Goal: Find specific page/section: Find specific page/section

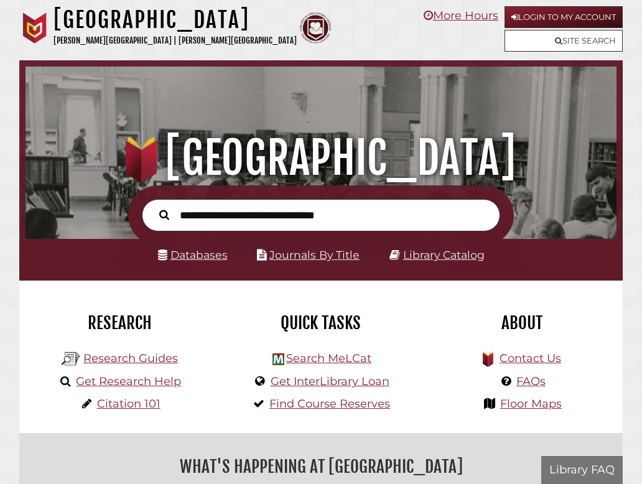
scroll to position [195, 584]
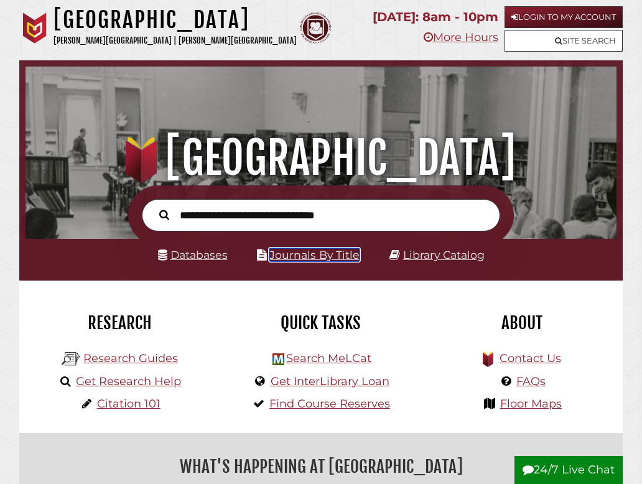
click at [307, 255] on link "Journals By Title" at bounding box center [314, 254] width 90 height 13
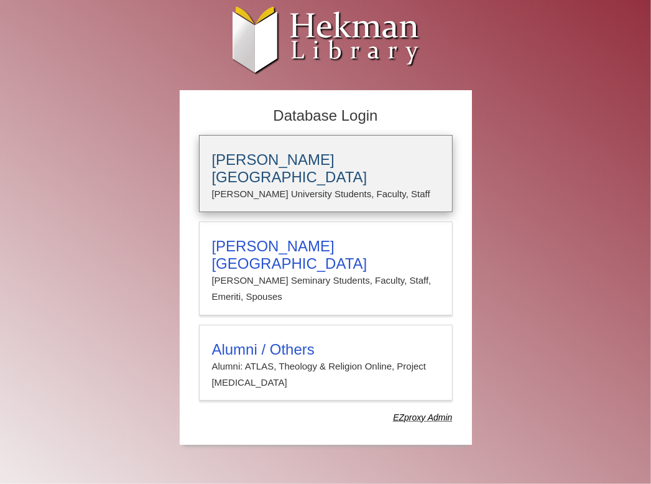
type input "********"
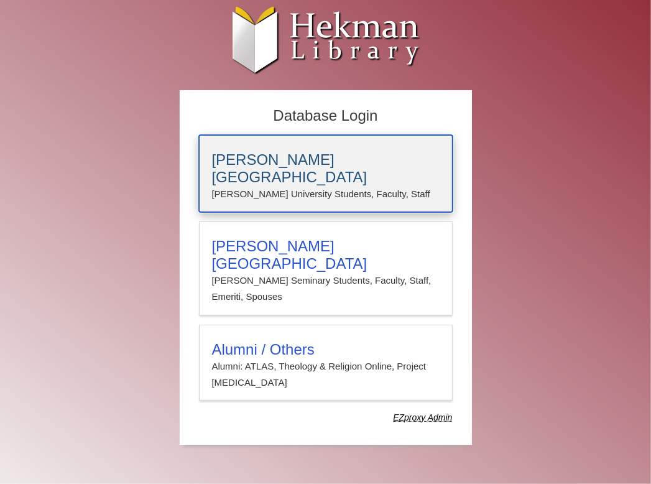
click at [285, 186] on p "[PERSON_NAME] University Students, Faculty, Staff" at bounding box center [326, 194] width 228 height 16
click at [238, 159] on h3 "Calvin University" at bounding box center [326, 168] width 228 height 35
click at [246, 164] on h3 "Calvin University" at bounding box center [326, 168] width 228 height 35
click at [254, 166] on h3 "Calvin University" at bounding box center [326, 168] width 228 height 35
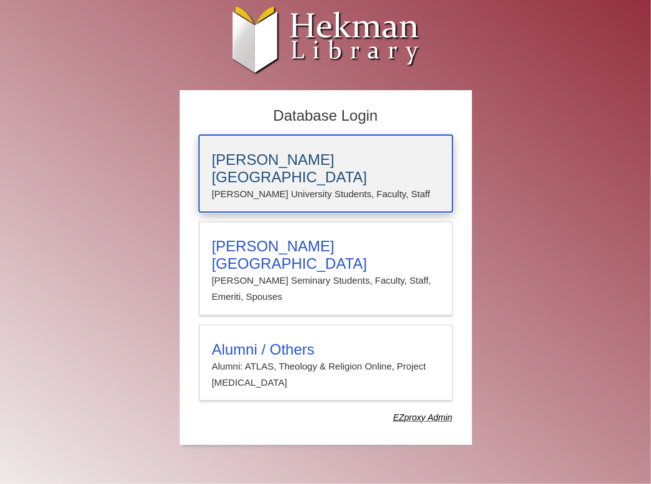
click at [254, 166] on h3 "Calvin University" at bounding box center [326, 168] width 228 height 35
click at [297, 155] on h3 "Calvin University" at bounding box center [326, 168] width 228 height 35
click at [290, 159] on h3 "Calvin University" at bounding box center [326, 168] width 228 height 35
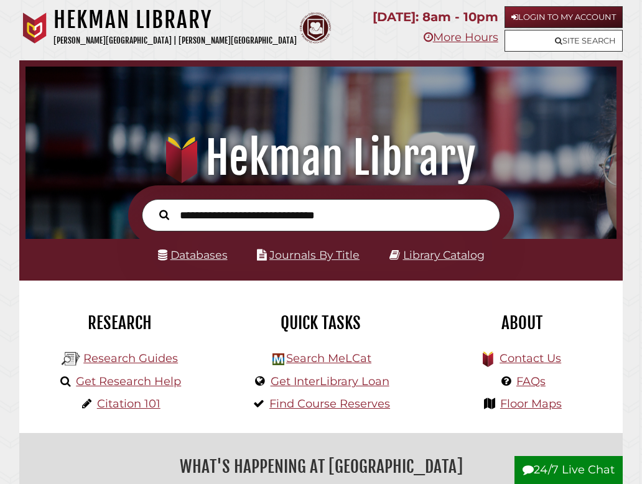
click at [251, 217] on input "text" at bounding box center [321, 215] width 358 height 33
click at [307, 253] on link "Journals By Title" at bounding box center [314, 254] width 90 height 13
